Goal: Task Accomplishment & Management: Manage account settings

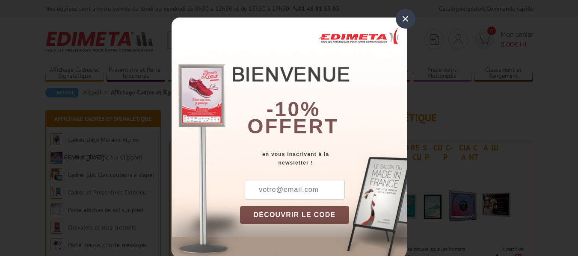
click at [405, 17] on div "×" at bounding box center [406, 19] width 20 height 20
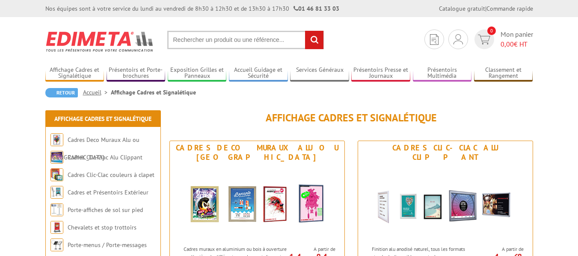
click at [286, 41] on input "text" at bounding box center [245, 40] width 157 height 18
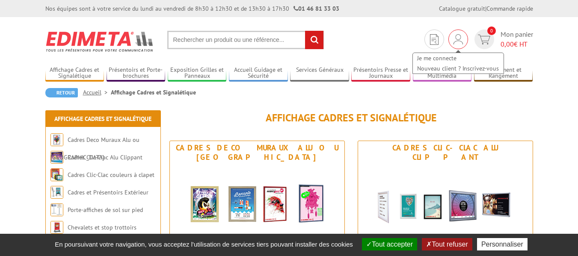
click at [463, 39] on div "Je me connecte Nouveau client ? Inscrivez-vous" at bounding box center [458, 40] width 20 height 20
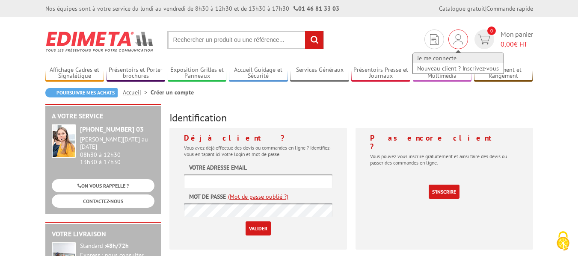
click at [449, 59] on link "Je me connecte" at bounding box center [458, 58] width 91 height 10
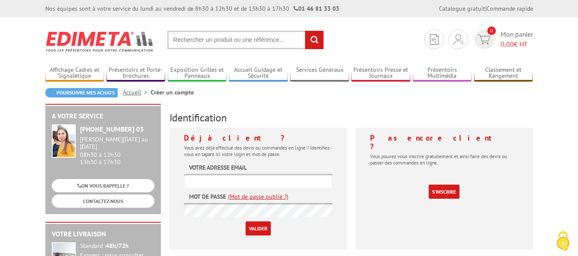
click at [242, 174] on input "text" at bounding box center [258, 181] width 148 height 14
type input "mjousse@mlvn.fr"
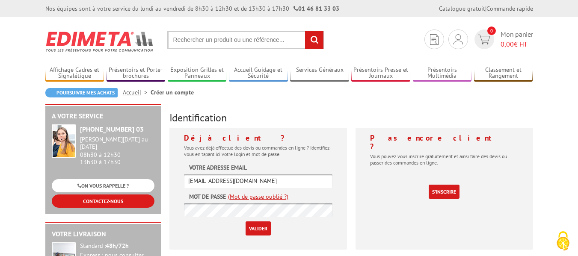
click at [246, 222] on input "Valider" at bounding box center [258, 229] width 25 height 14
